Goal: Task Accomplishment & Management: Manage account settings

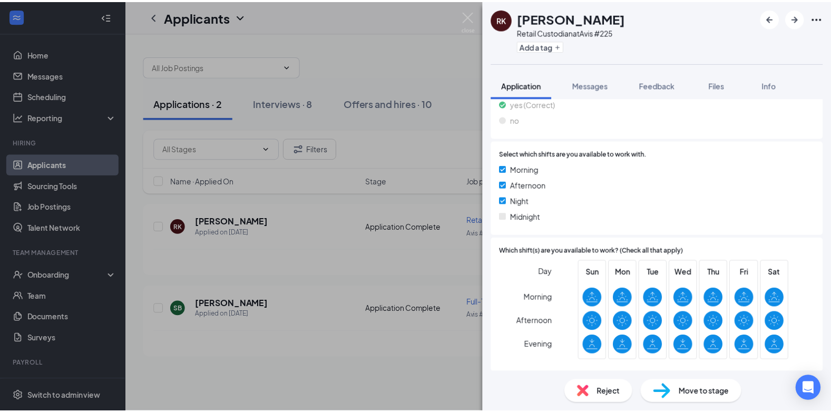
scroll to position [720, 0]
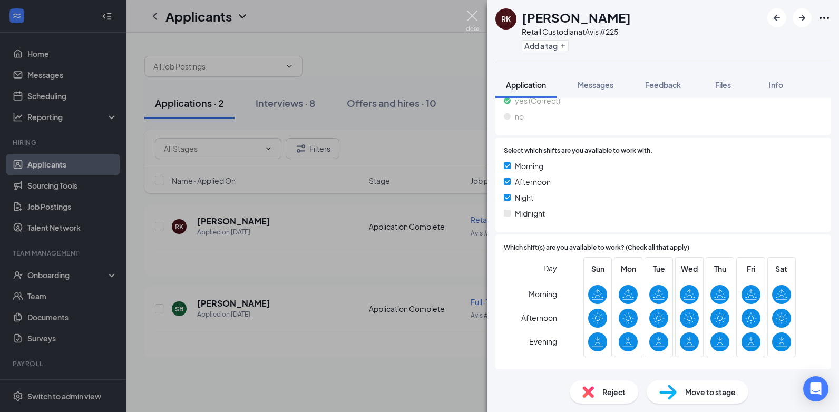
click at [471, 19] on img at bounding box center [472, 21] width 13 height 21
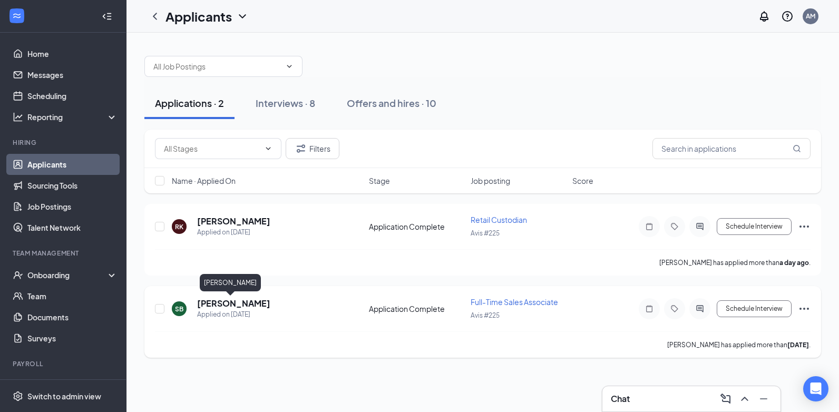
click at [233, 306] on h5 "[PERSON_NAME]" at bounding box center [233, 304] width 73 height 12
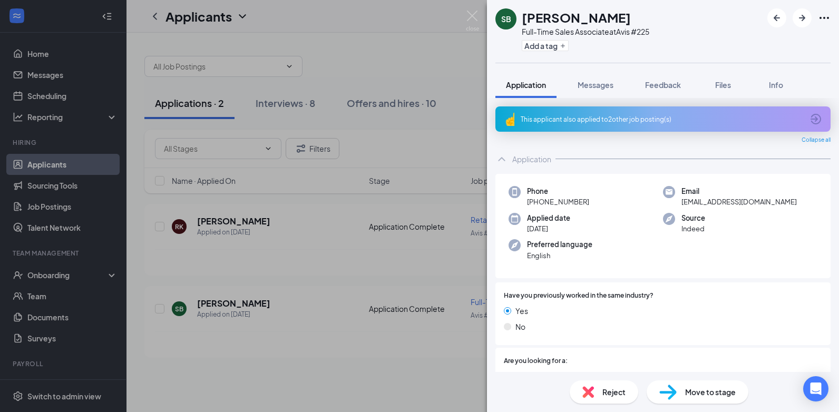
click at [689, 395] on span "Move to stage" at bounding box center [710, 392] width 51 height 12
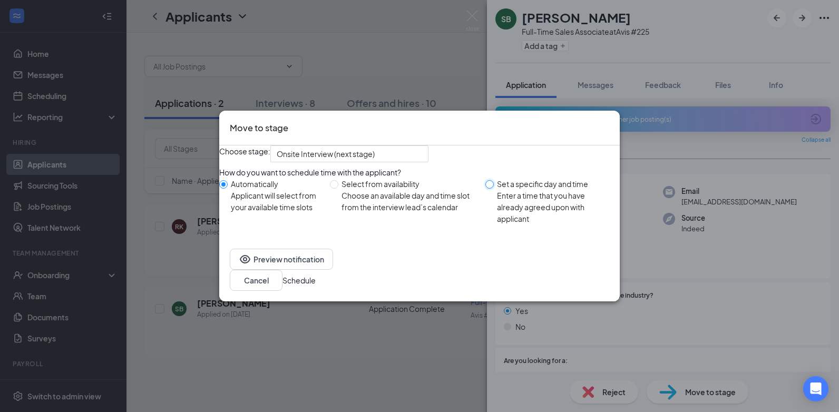
click at [487, 189] on input "Set a specific day and time Enter a time that you have already agreed upon with…" at bounding box center [489, 184] width 8 height 8
radio input "true"
radio input "false"
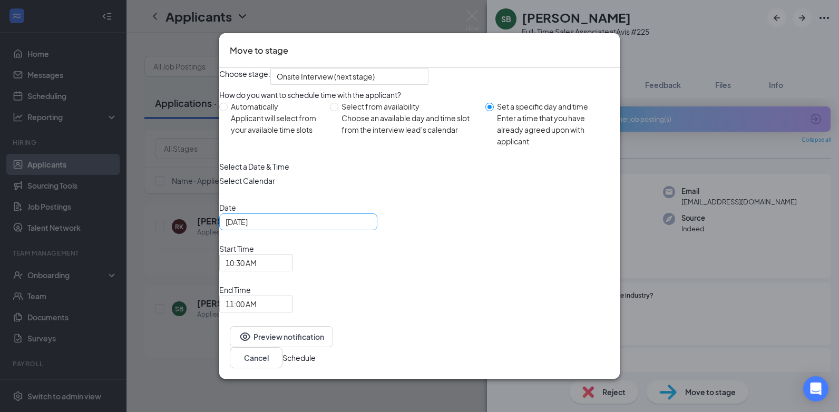
click at [371, 228] on div "[DATE]" at bounding box center [298, 222] width 145 height 12
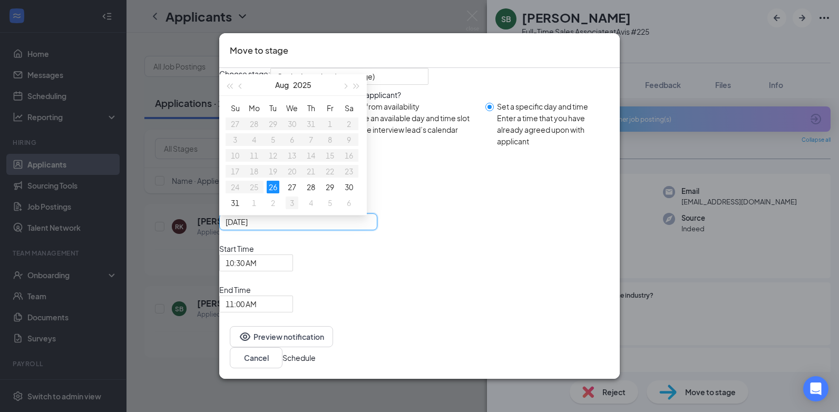
type input "[DATE]"
click at [298, 209] on div "3" at bounding box center [292, 203] width 13 height 13
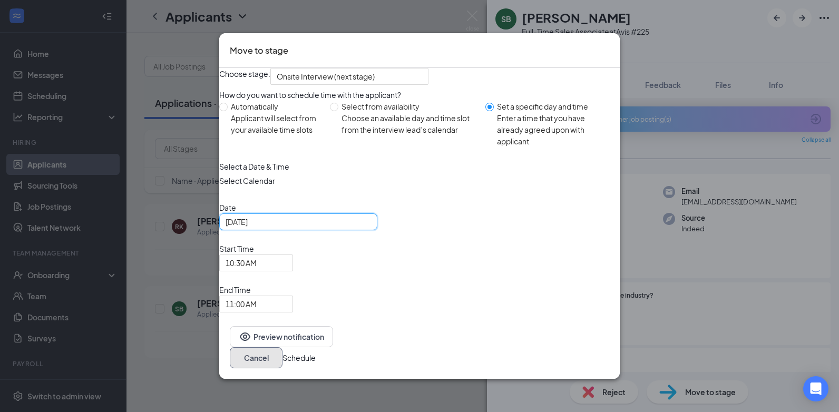
click at [282, 347] on button "Cancel" at bounding box center [256, 357] width 53 height 21
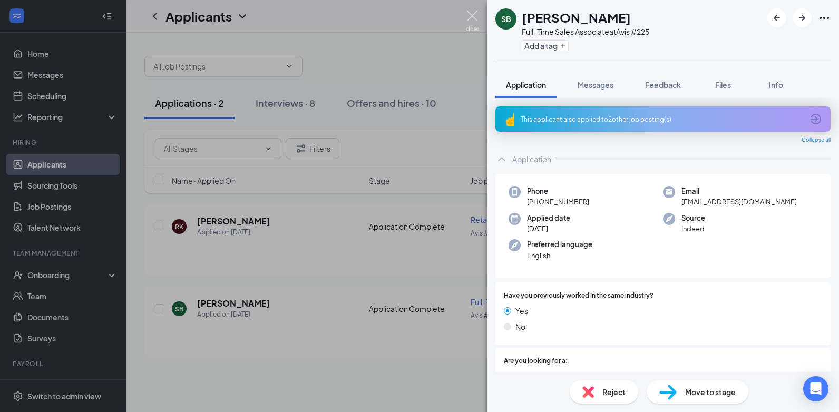
click at [474, 17] on img at bounding box center [472, 21] width 13 height 21
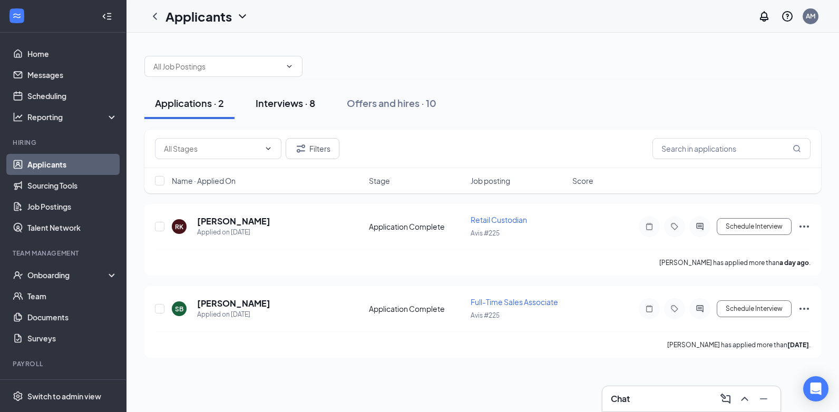
click at [296, 105] on div "Interviews · 8" at bounding box center [286, 102] width 60 height 13
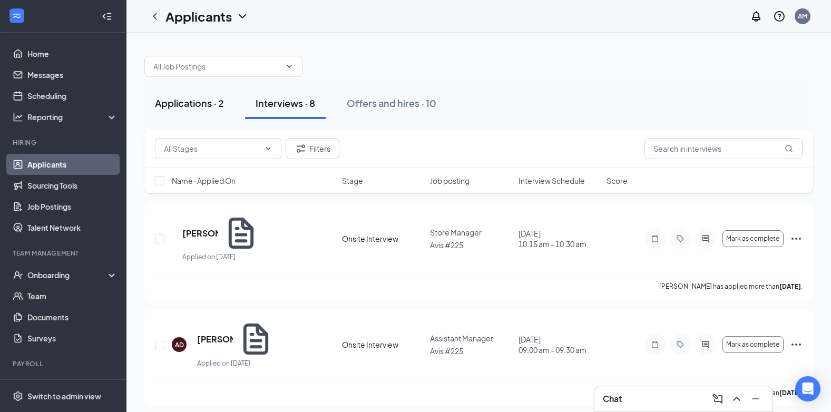
click at [189, 109] on div "Applications · 2" at bounding box center [189, 102] width 69 height 13
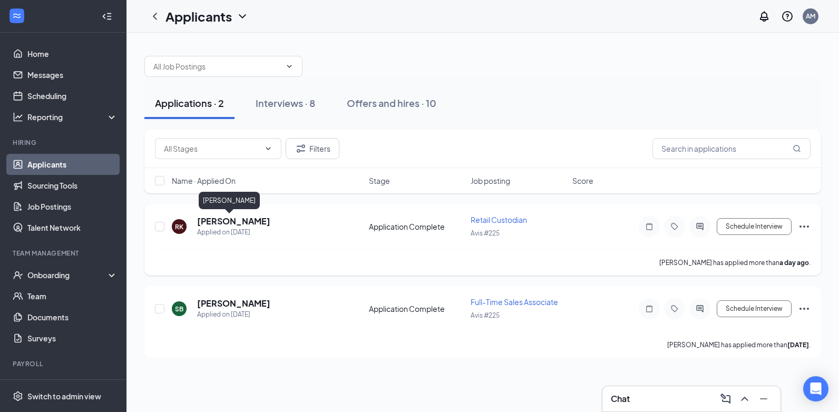
click at [225, 220] on h5 "[PERSON_NAME]" at bounding box center [233, 222] width 73 height 12
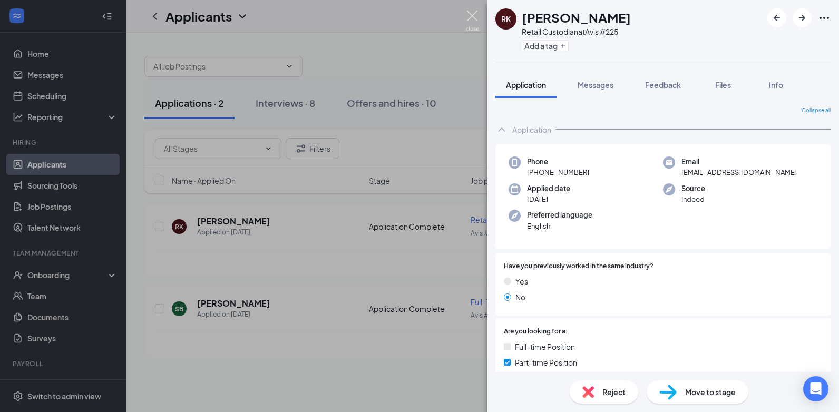
click at [475, 18] on img at bounding box center [472, 21] width 13 height 21
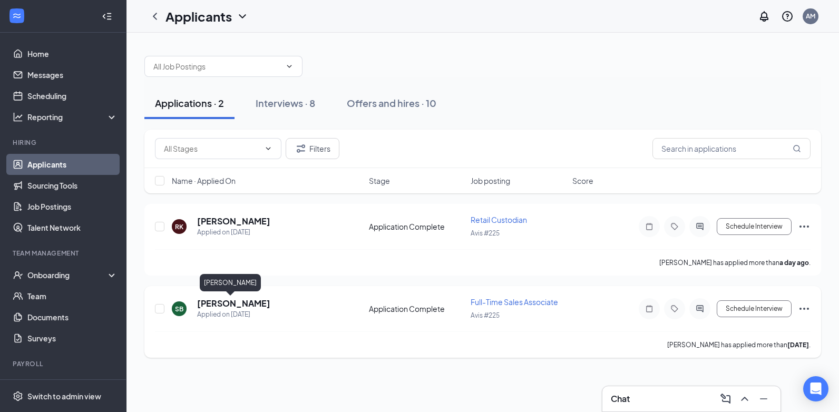
click at [222, 301] on h5 "[PERSON_NAME]" at bounding box center [233, 304] width 73 height 12
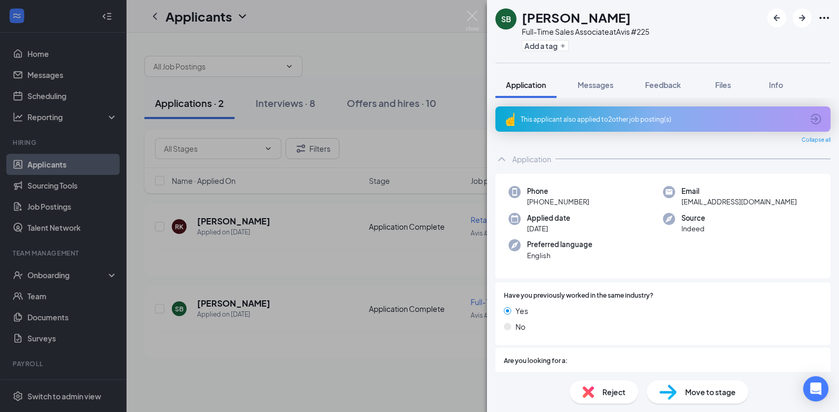
click at [696, 392] on span "Move to stage" at bounding box center [710, 392] width 51 height 12
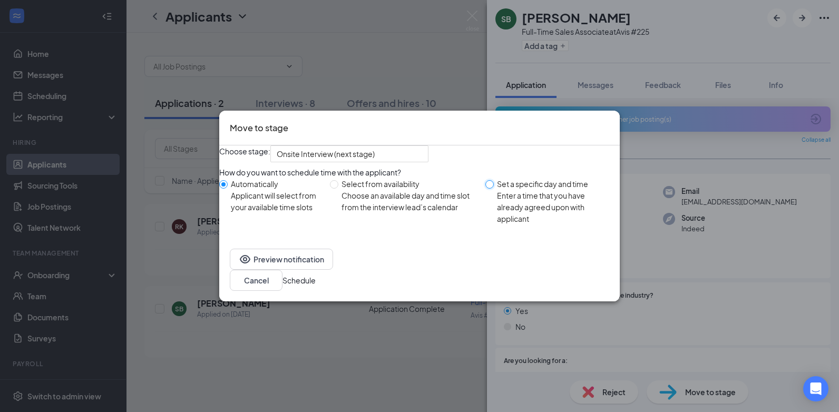
click at [491, 189] on input "Set a specific day and time Enter a time that you have already agreed upon with…" at bounding box center [489, 184] width 8 height 8
radio input "true"
radio input "false"
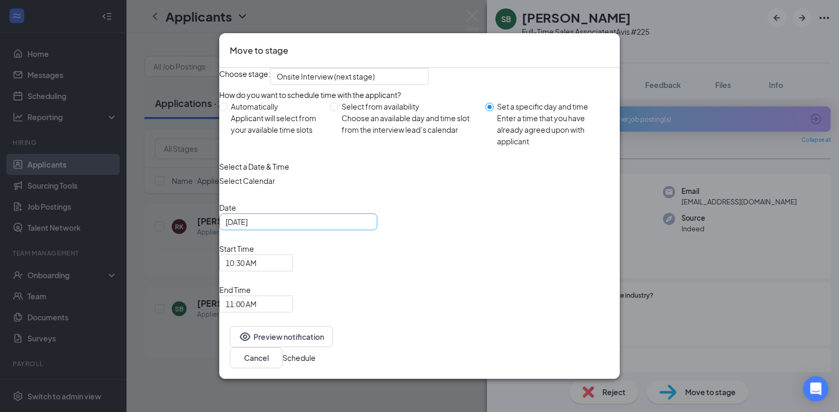
click at [371, 228] on div "[DATE]" at bounding box center [298, 222] width 145 height 12
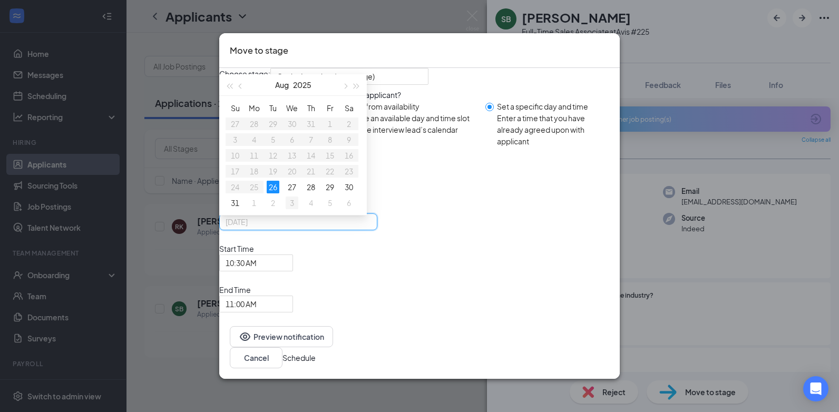
type input "[DATE]"
click at [298, 209] on div "3" at bounding box center [292, 203] width 13 height 13
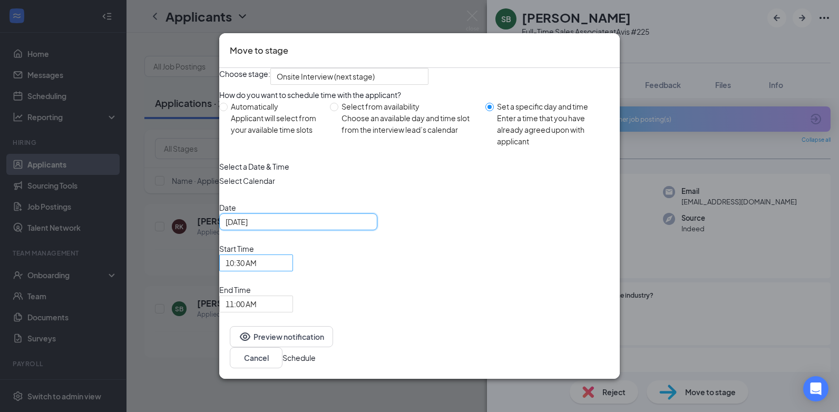
click at [287, 271] on span "10:30 AM" at bounding box center [256, 263] width 61 height 16
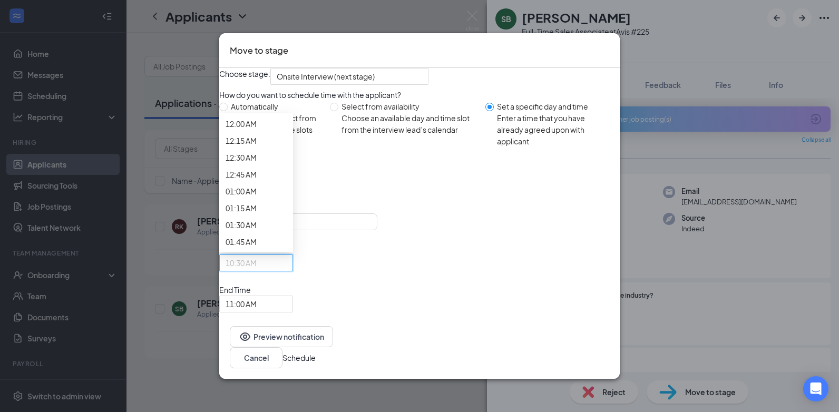
scroll to position [908, 0]
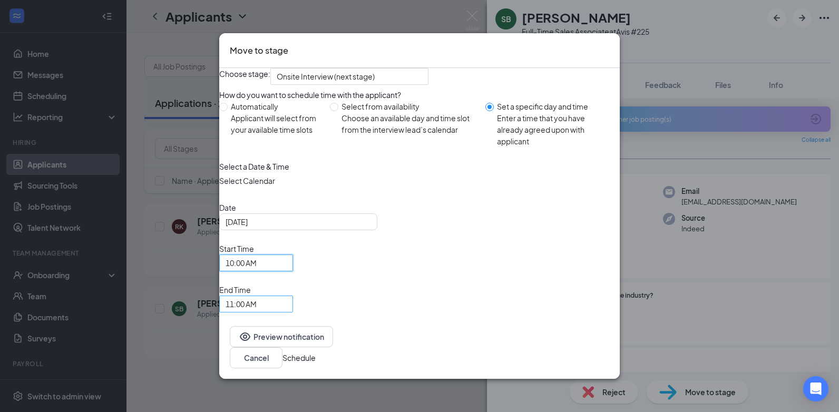
click at [287, 296] on span "11:00 AM" at bounding box center [256, 304] width 61 height 16
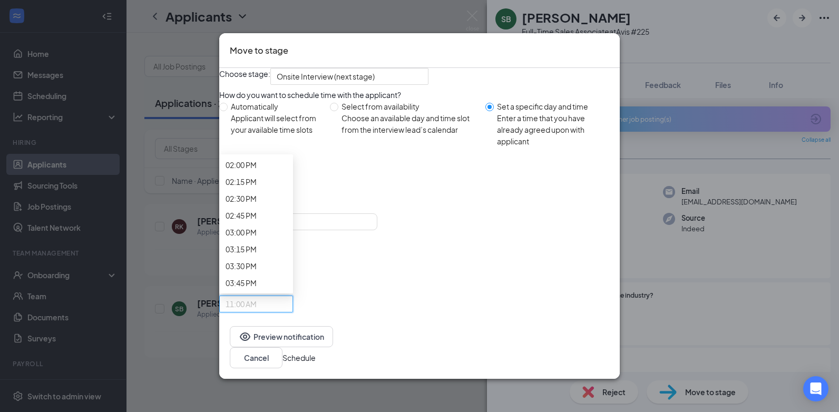
click at [316, 352] on button "Schedule" at bounding box center [298, 358] width 33 height 12
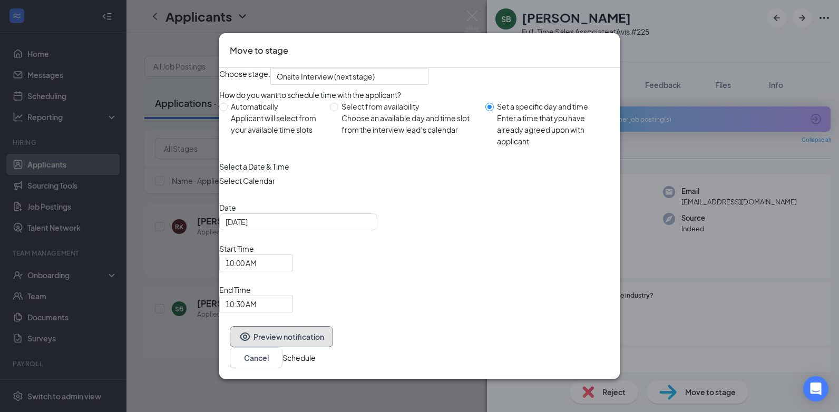
click at [300, 338] on button "Preview notification" at bounding box center [281, 336] width 103 height 21
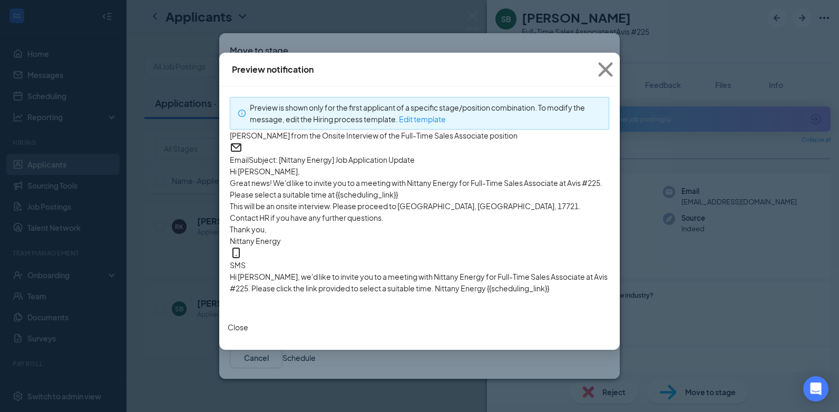
scroll to position [31, 0]
click at [248, 333] on button "Close" at bounding box center [238, 327] width 21 height 12
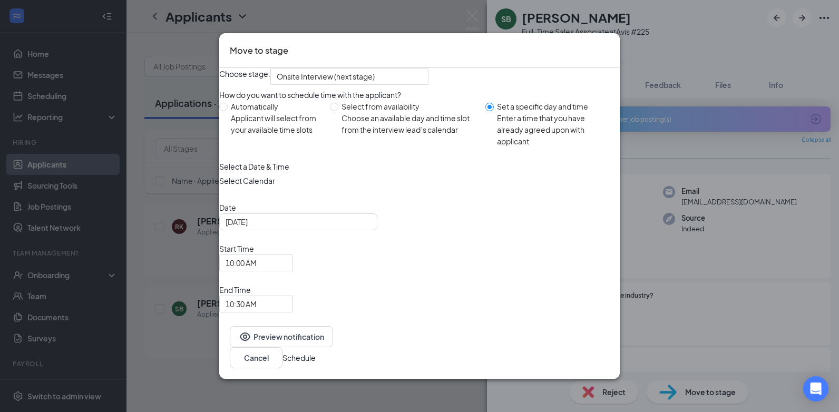
click at [609, 44] on icon "Cross" at bounding box center [609, 44] width 0 height 0
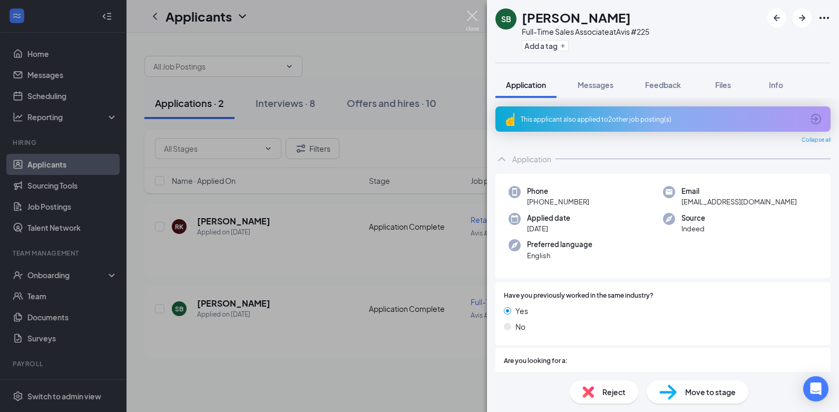
click at [471, 14] on img at bounding box center [472, 21] width 13 height 21
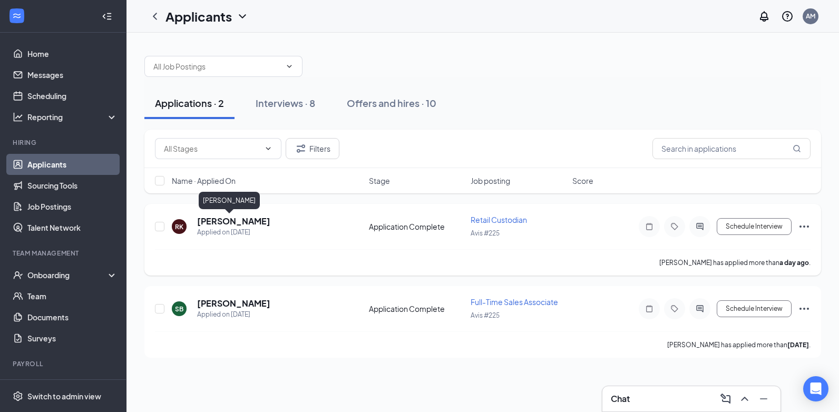
click at [238, 219] on h5 "[PERSON_NAME]" at bounding box center [233, 222] width 73 height 12
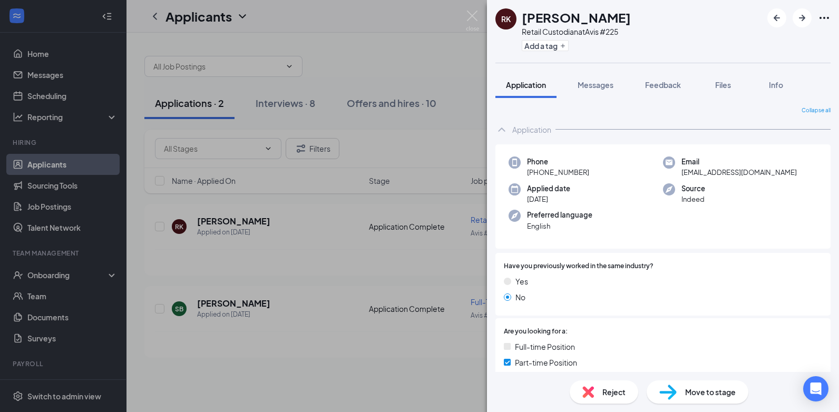
click at [238, 220] on div "[PERSON_NAME] Retail Custodian at Avis #225 Add a tag Application Messages Feed…" at bounding box center [419, 206] width 839 height 412
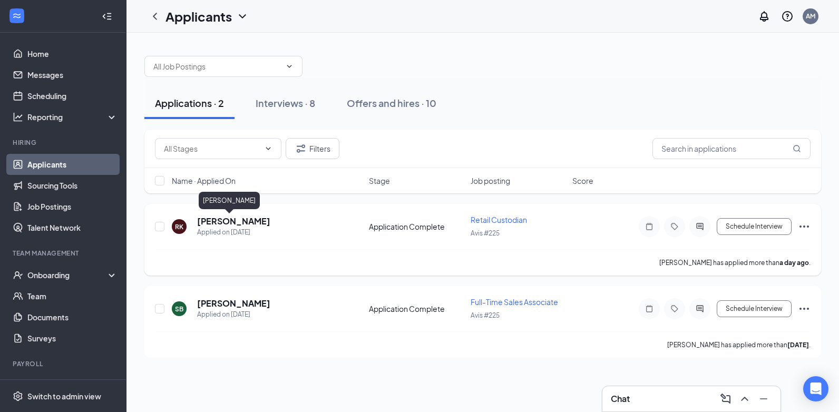
click at [229, 224] on h5 "[PERSON_NAME]" at bounding box center [233, 222] width 73 height 12
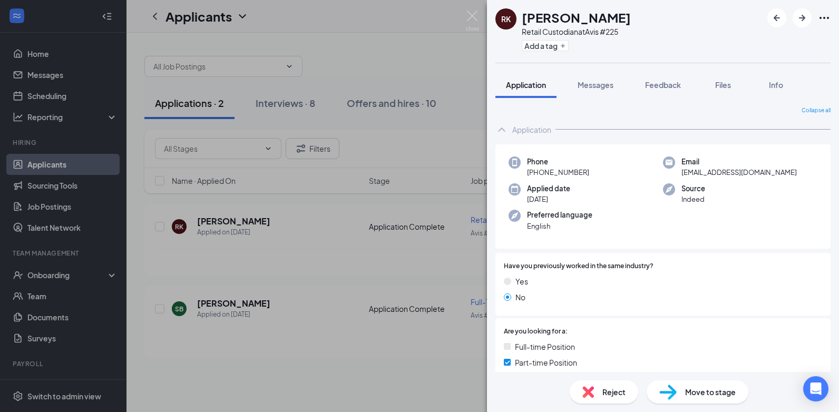
click at [704, 393] on span "Move to stage" at bounding box center [710, 392] width 51 height 12
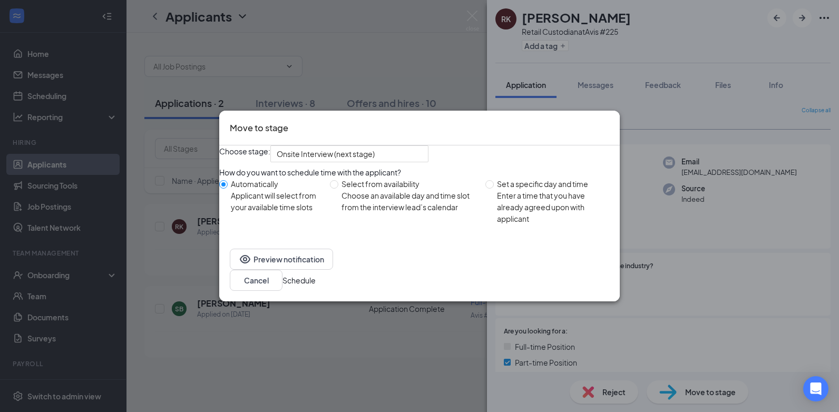
click at [316, 286] on button "Schedule" at bounding box center [298, 281] width 33 height 12
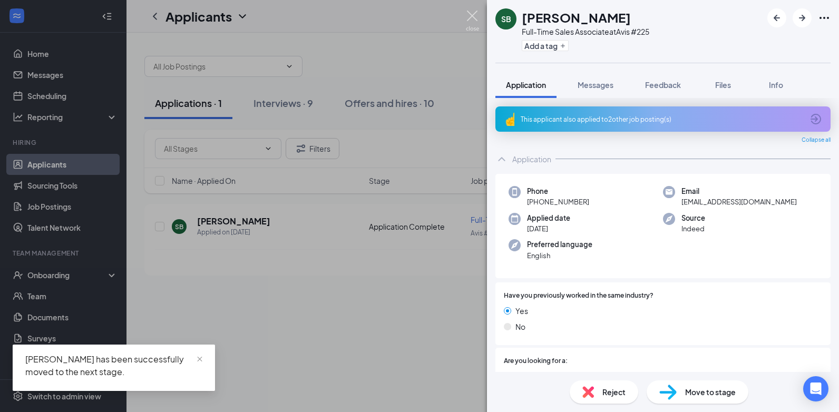
click at [474, 16] on img at bounding box center [472, 21] width 13 height 21
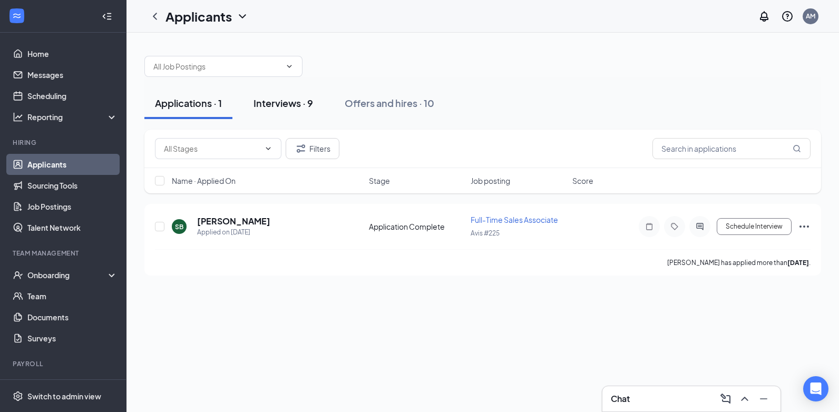
click at [286, 103] on div "Interviews · 9" at bounding box center [283, 102] width 60 height 13
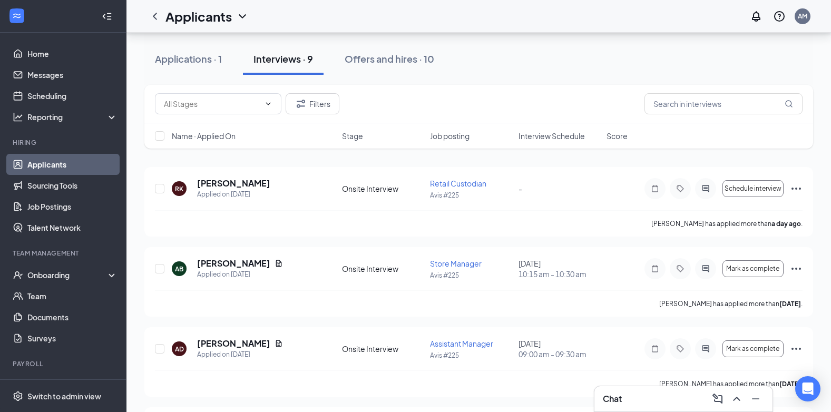
scroll to position [53, 0]
